Goal: Task Accomplishment & Management: Use online tool/utility

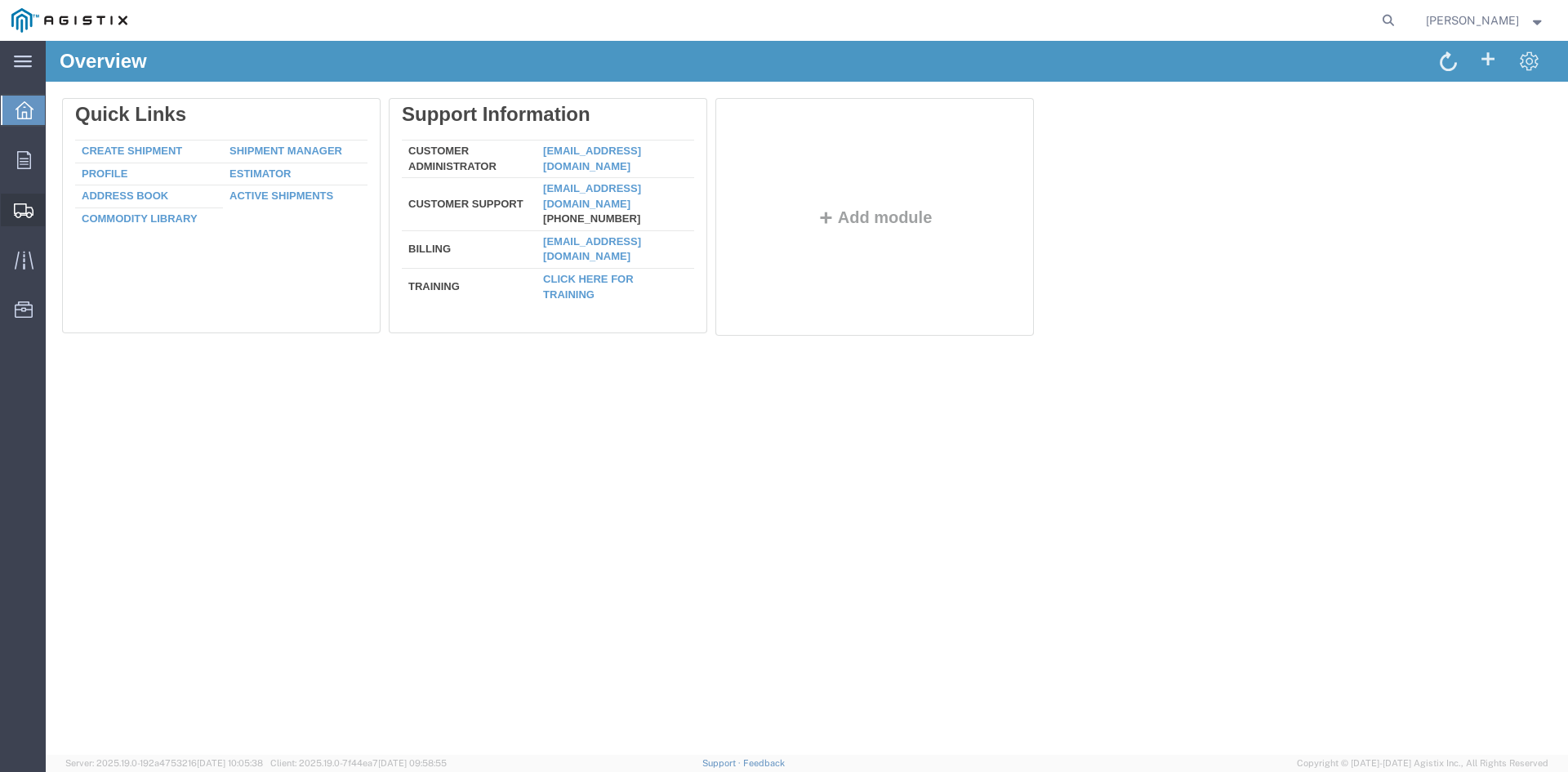
click at [0, 0] on span "Shipment Manager" at bounding box center [0, 0] width 0 height 0
click at [0, 0] on span "Create from Template" at bounding box center [0, 0] width 0 height 0
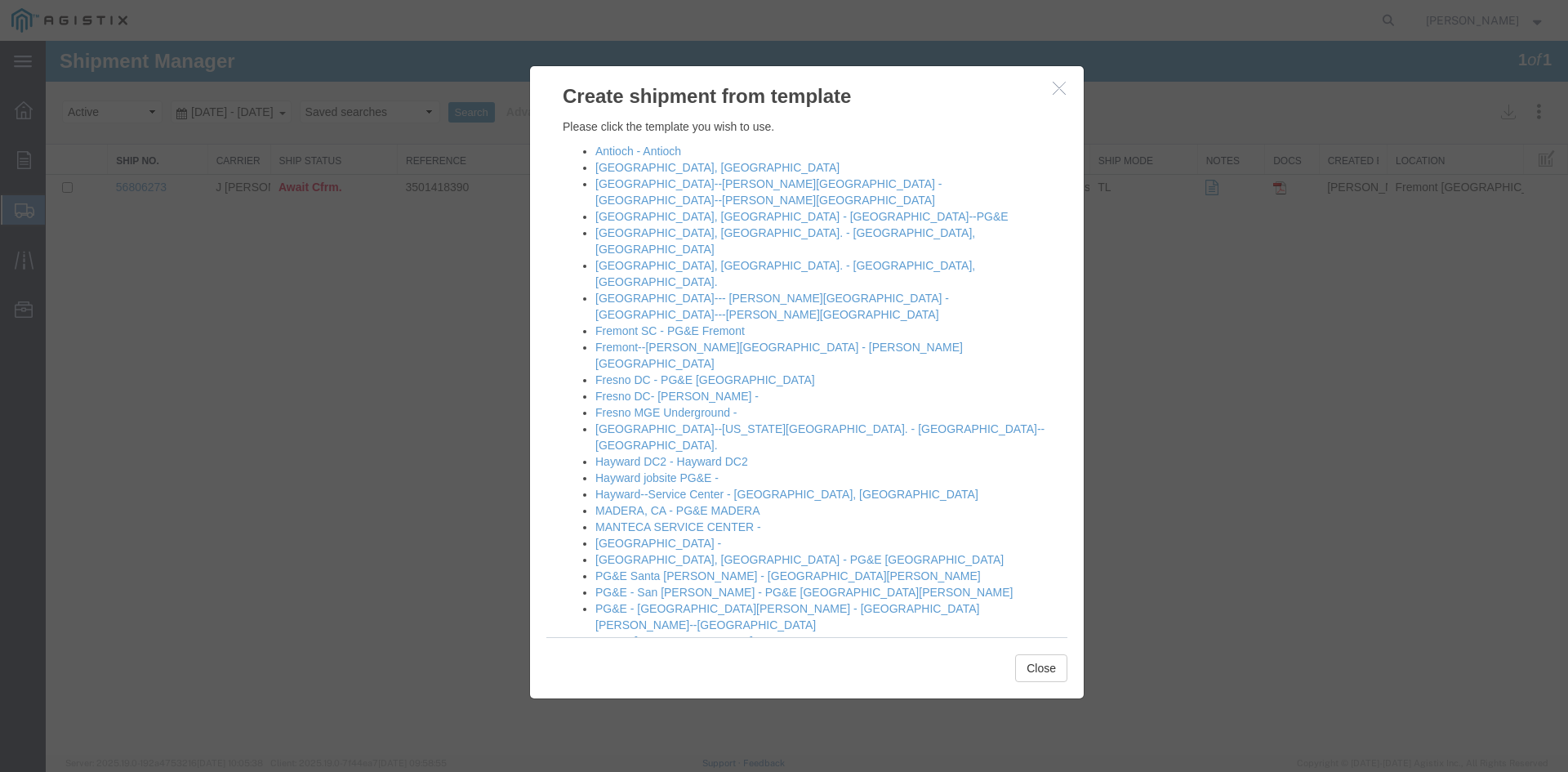
click at [1060, 89] on icon "button" at bounding box center [1059, 87] width 13 height 14
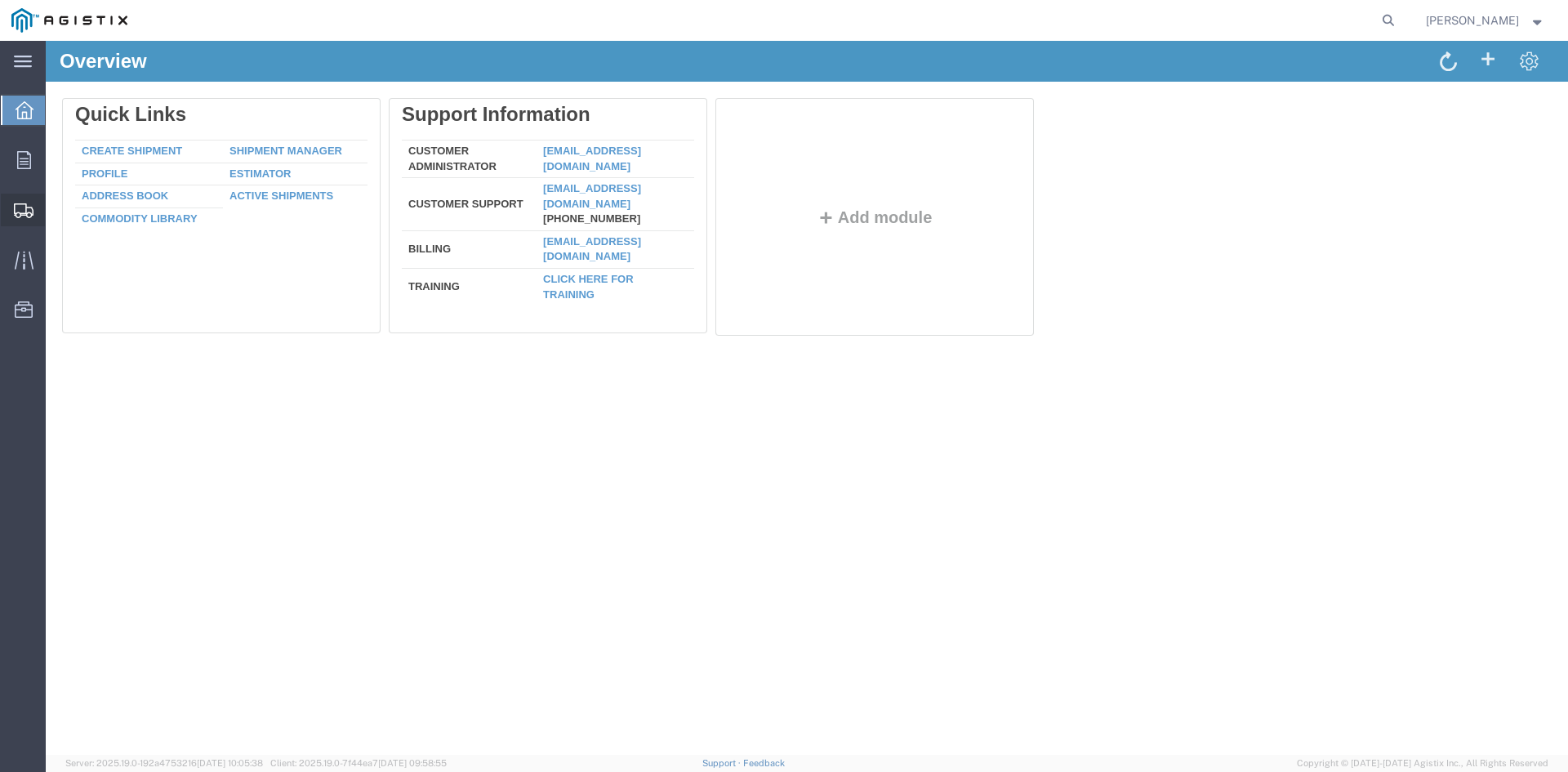
click at [0, 0] on span "Create from Template" at bounding box center [0, 0] width 0 height 0
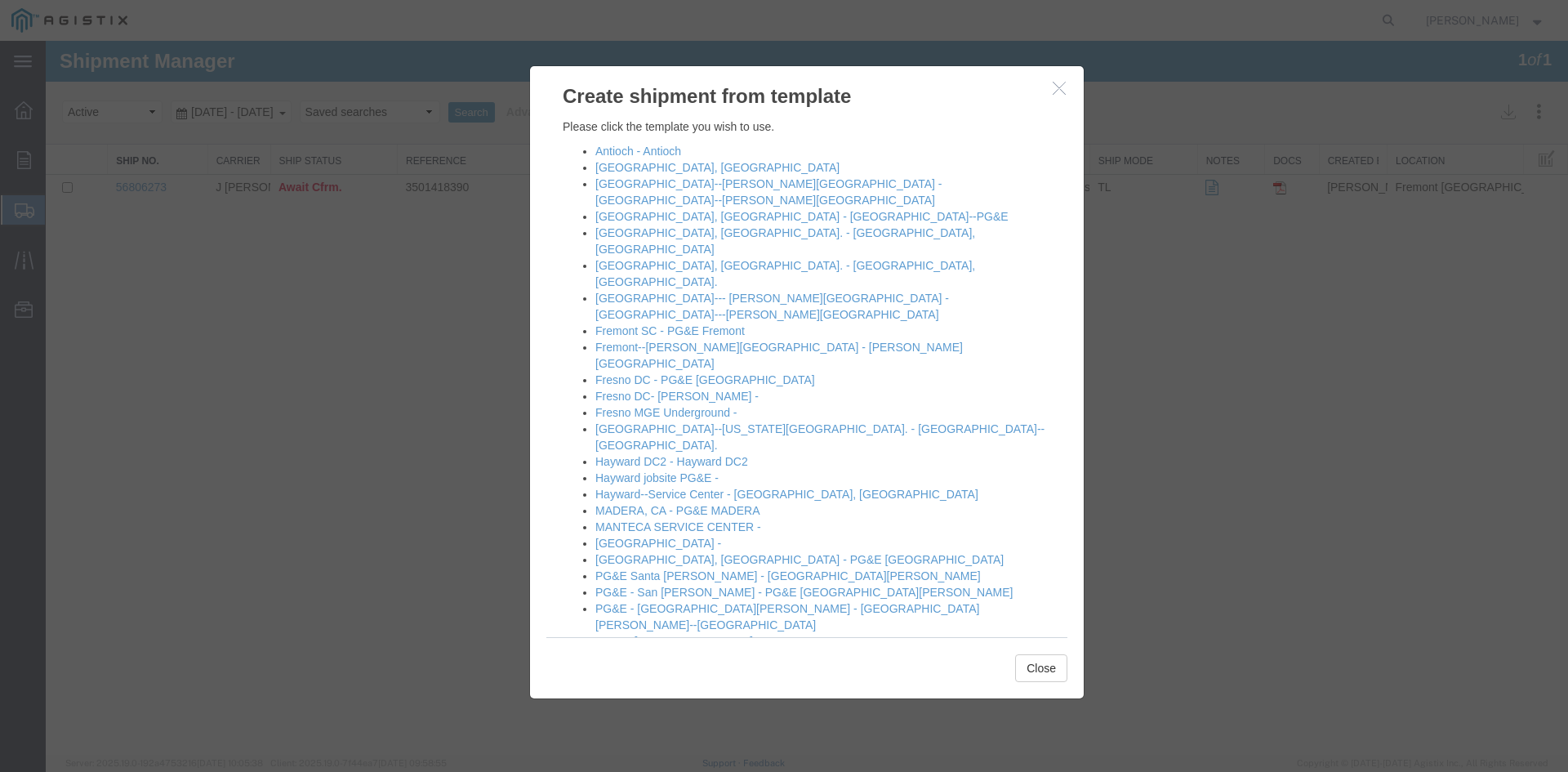
click at [1064, 93] on icon "button" at bounding box center [1059, 87] width 13 height 14
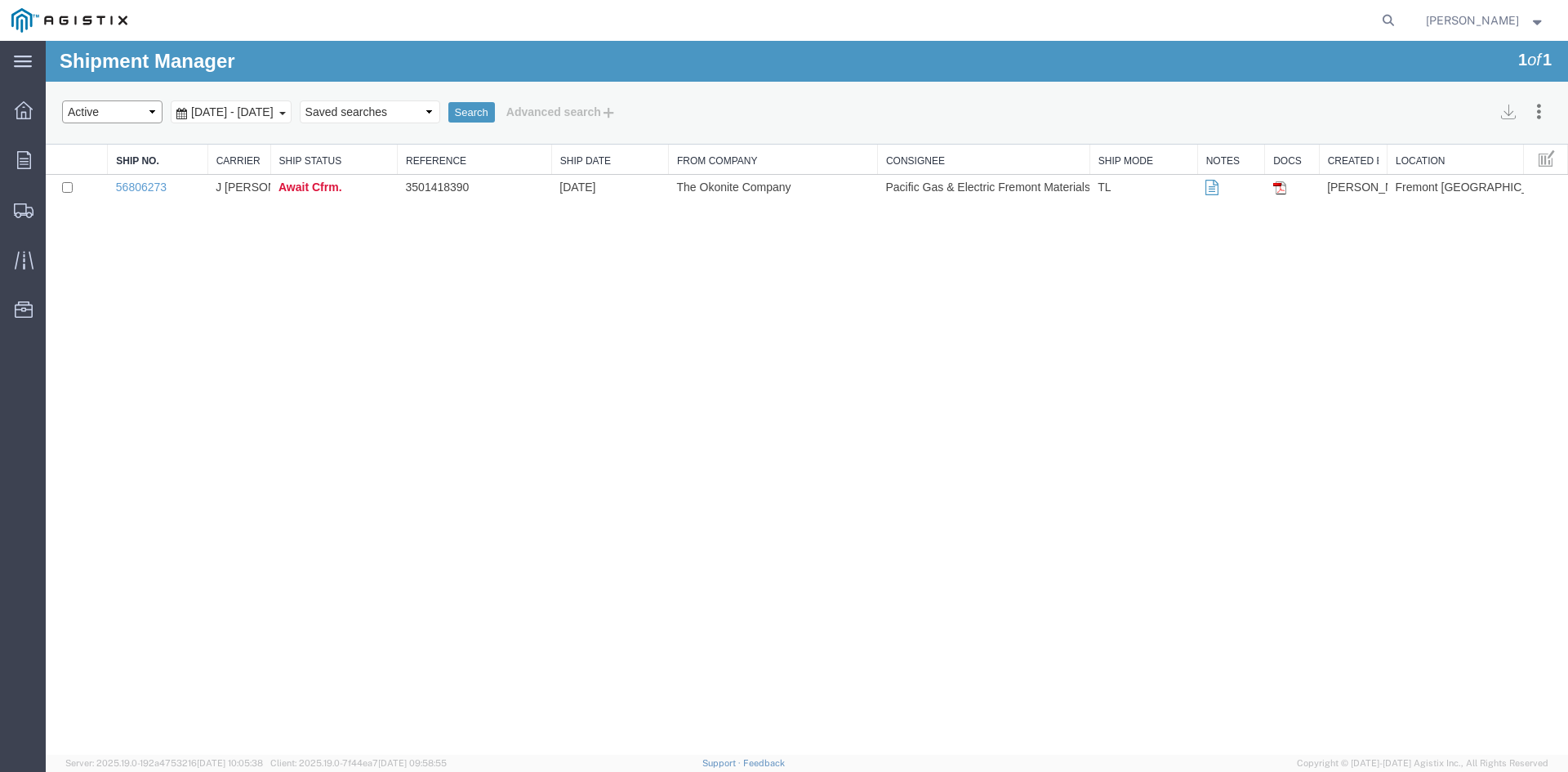
click at [152, 112] on select "Select status Active All Shipments Approved Booked Canceled Delivered Denied Ne…" at bounding box center [112, 111] width 100 height 23
select select "APPROVED"
click at [63, 100] on select "Select status Active All Shipments Approved Booked Canceled Delivered Denied Ne…" at bounding box center [112, 111] width 100 height 23
click at [495, 106] on button "Search" at bounding box center [472, 112] width 47 height 21
click at [155, 115] on select "Select status Active All Shipments Approved Booked Canceled Delivered Denied Ne…" at bounding box center [112, 111] width 100 height 23
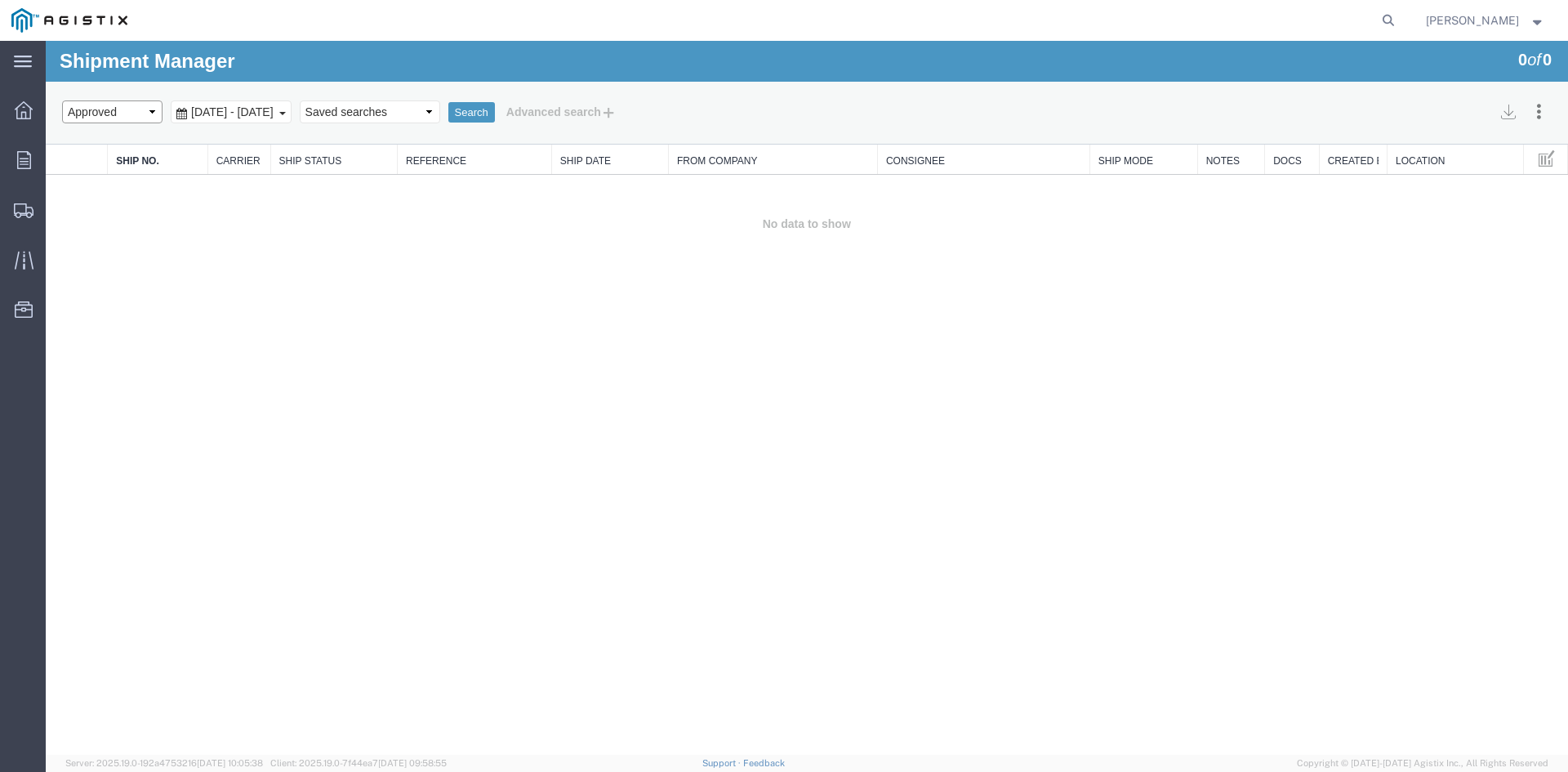
select select "ALL"
click at [63, 100] on select "Select status Active All Shipments Approved Booked Canceled Delivered Denied Ne…" at bounding box center [112, 111] width 100 height 23
click at [495, 111] on button "Search" at bounding box center [472, 112] width 47 height 21
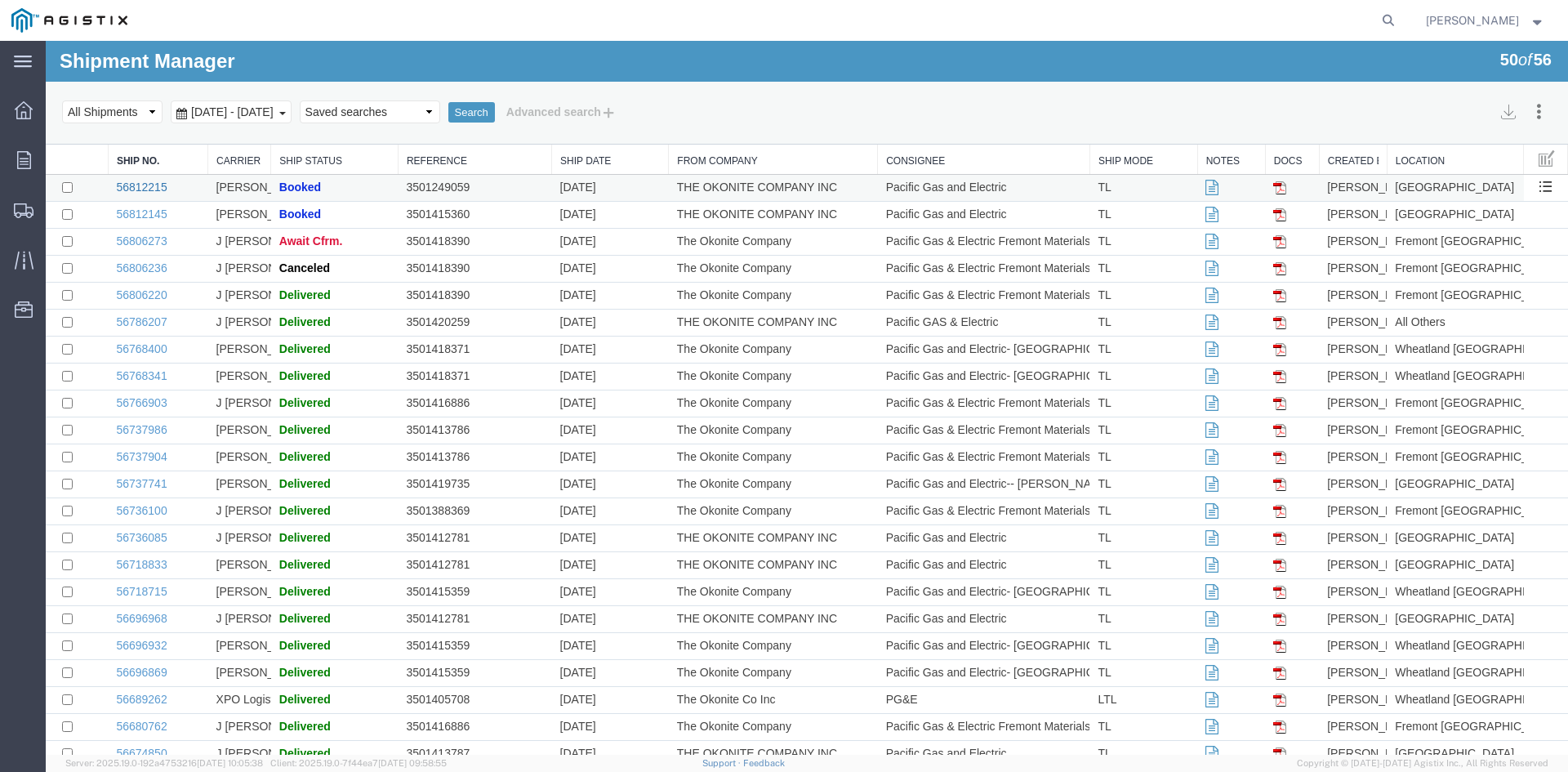
click at [141, 184] on link "56812215" at bounding box center [141, 187] width 51 height 13
